Goal: Task Accomplishment & Management: Complete application form

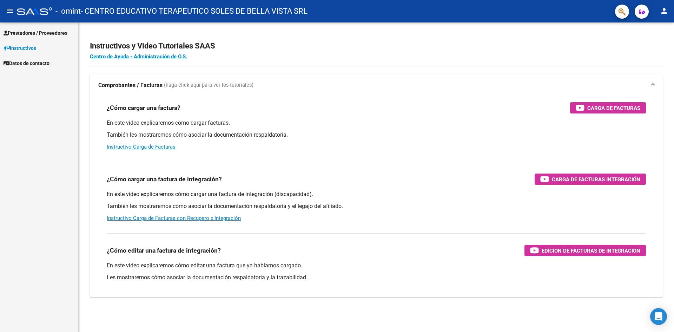
click at [40, 34] on span "Prestadores / Proveedores" at bounding box center [36, 33] width 64 height 8
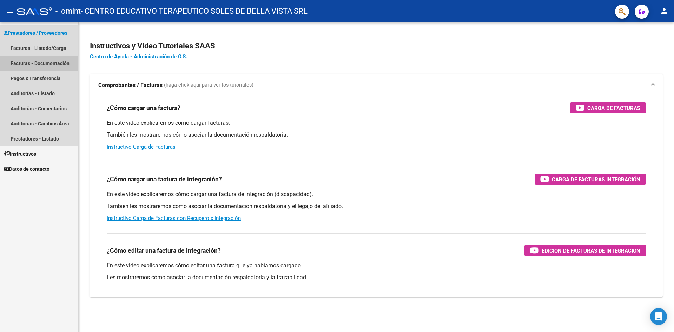
click at [44, 62] on link "Facturas - Documentación" at bounding box center [39, 63] width 78 height 15
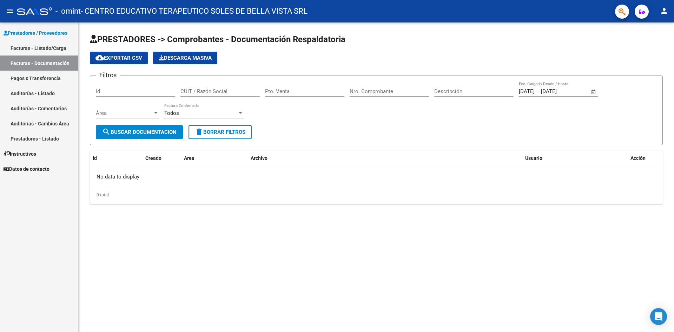
click at [32, 46] on link "Facturas - Listado/Carga" at bounding box center [39, 47] width 78 height 15
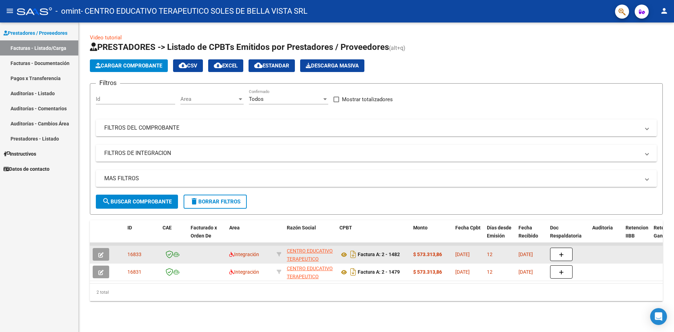
click at [103, 255] on icon "button" at bounding box center [100, 254] width 5 height 5
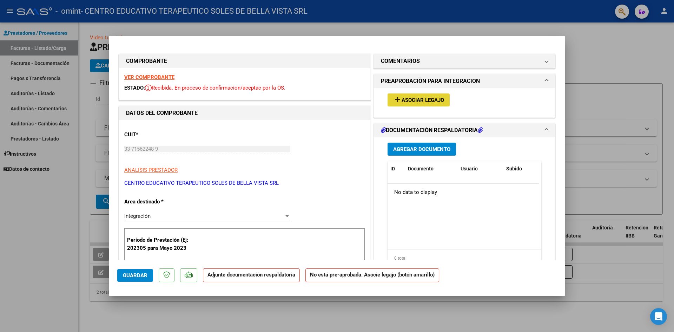
click at [402, 100] on span "Asociar Legajo" at bounding box center [423, 100] width 43 height 6
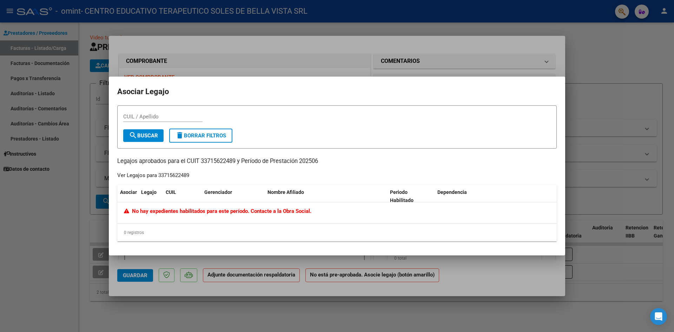
click at [54, 219] on div at bounding box center [337, 166] width 674 height 332
